Goal: Information Seeking & Learning: Learn about a topic

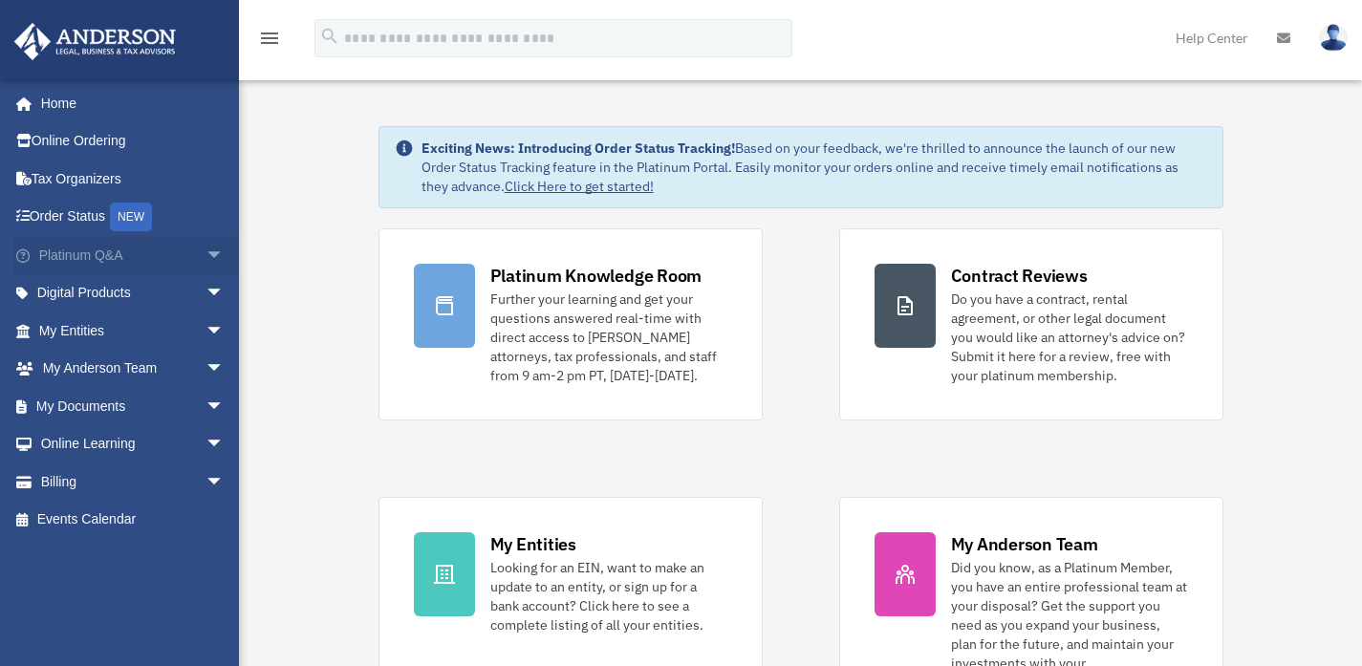
click at [206, 254] on span "arrow_drop_down" at bounding box center [225, 255] width 38 height 39
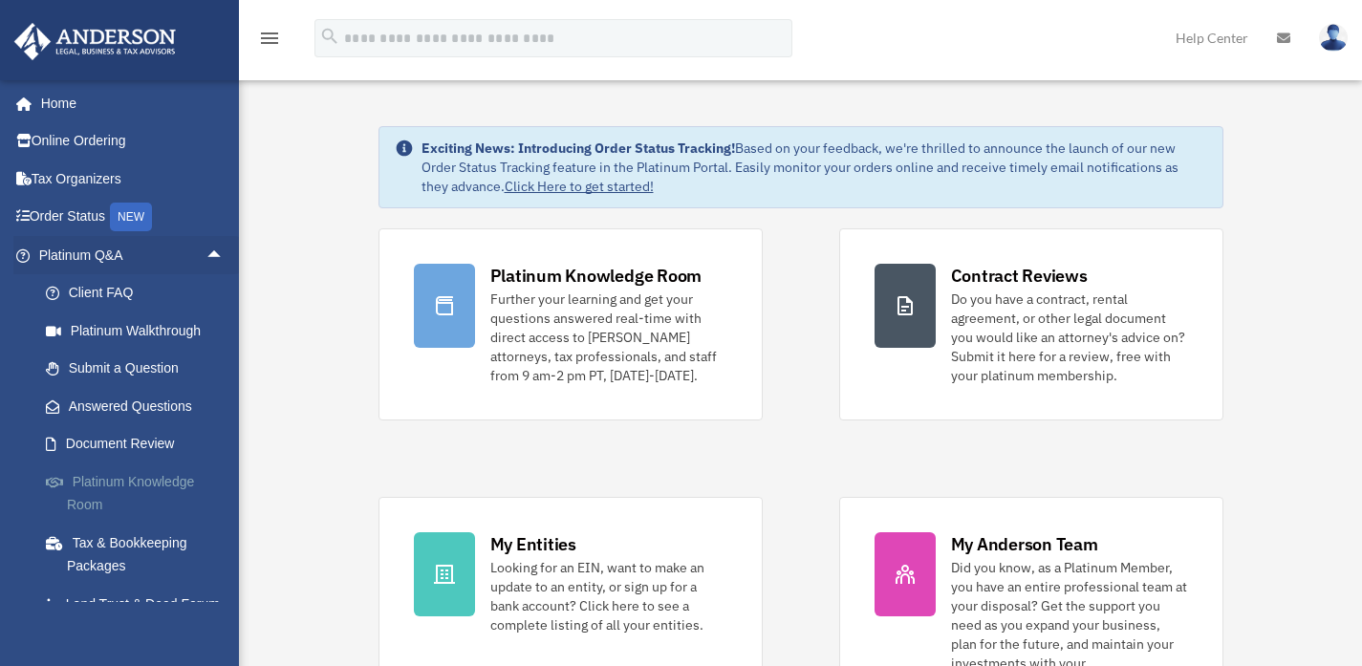
click at [130, 477] on link "Platinum Knowledge Room" at bounding box center [140, 493] width 227 height 61
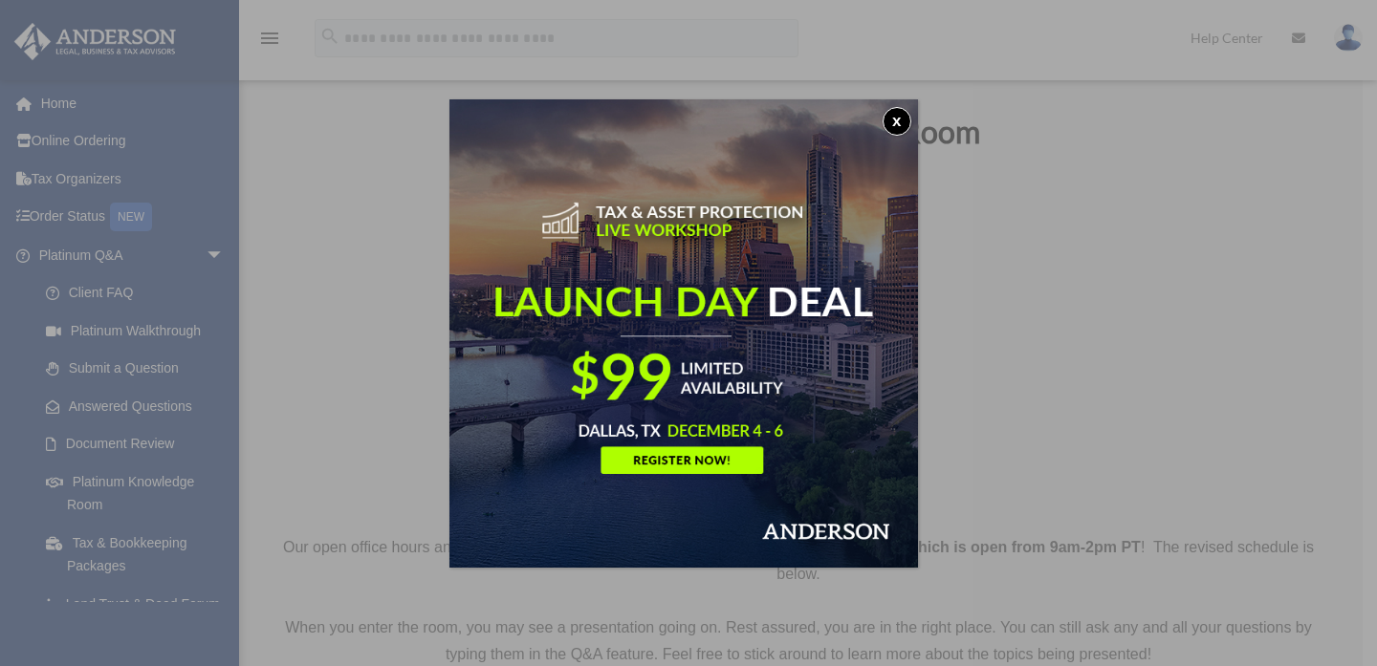
click at [905, 113] on button "x" at bounding box center [896, 121] width 29 height 29
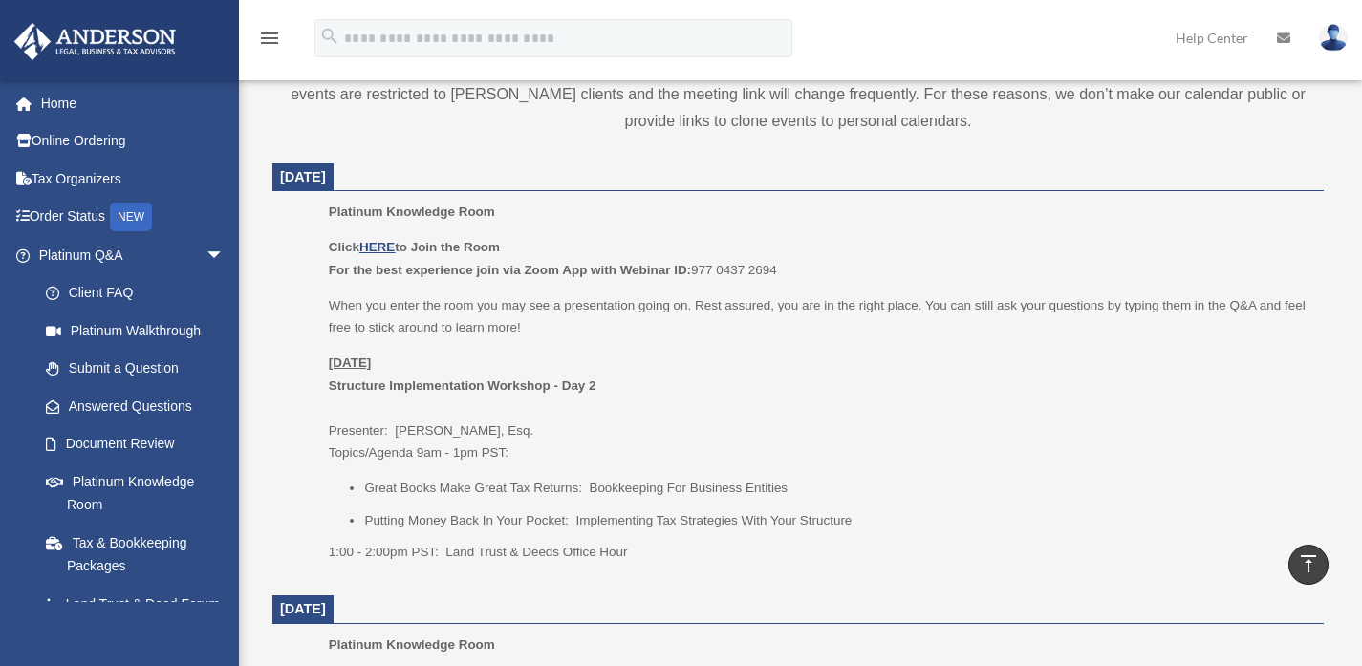
scroll to position [724, 0]
click at [378, 242] on u "HERE" at bounding box center [376, 244] width 35 height 14
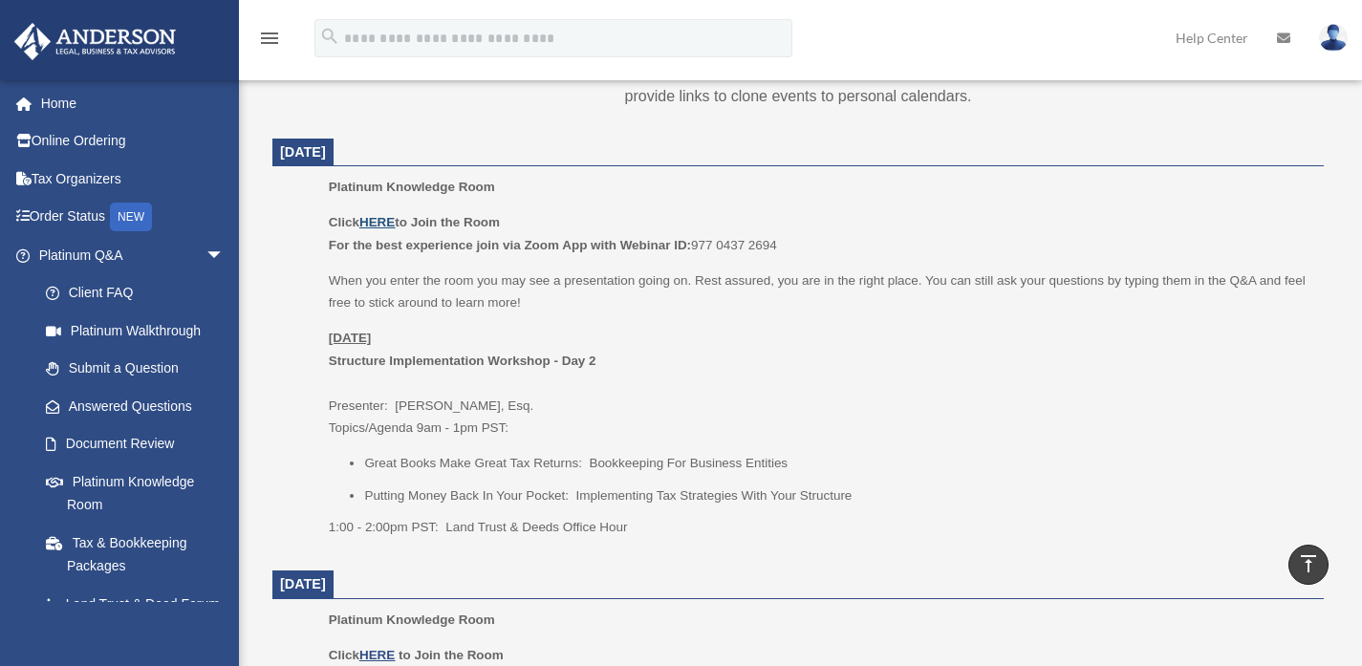
scroll to position [747, 0]
